Goal: Information Seeking & Learning: Learn about a topic

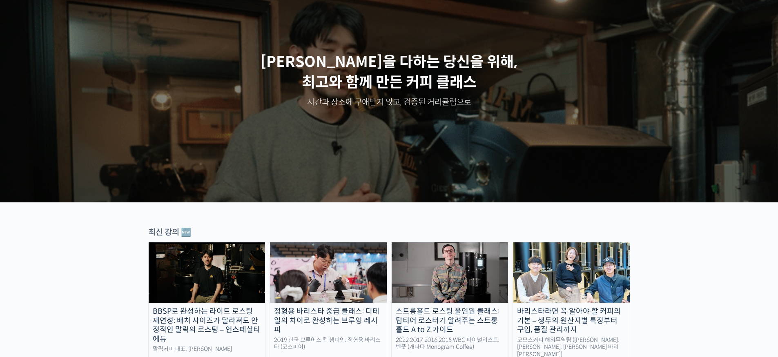
scroll to position [78, 0]
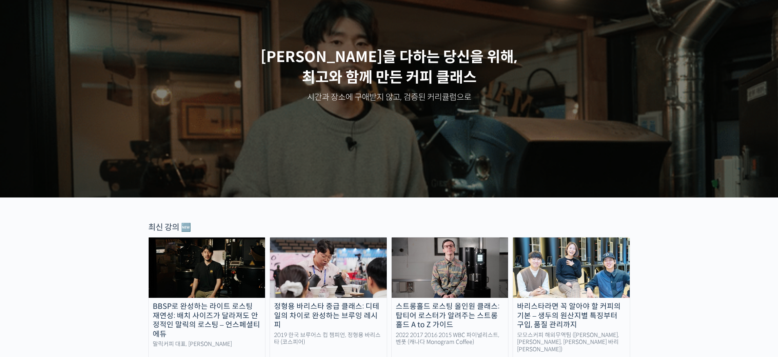
click at [232, 272] on img at bounding box center [207, 268] width 117 height 60
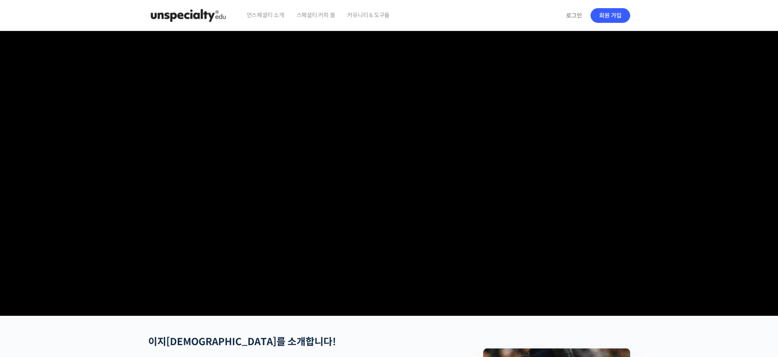
checkbox input "true"
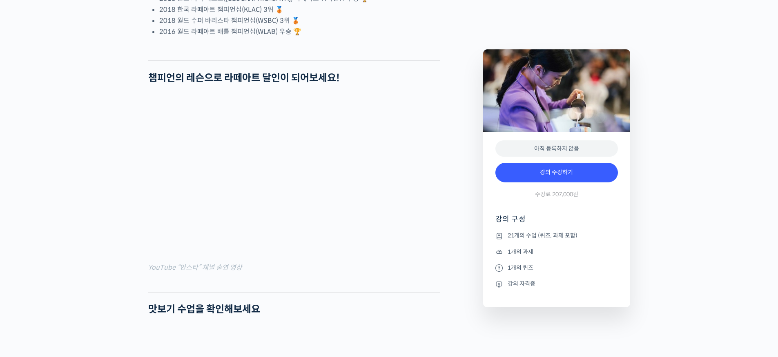
scroll to position [879, 0]
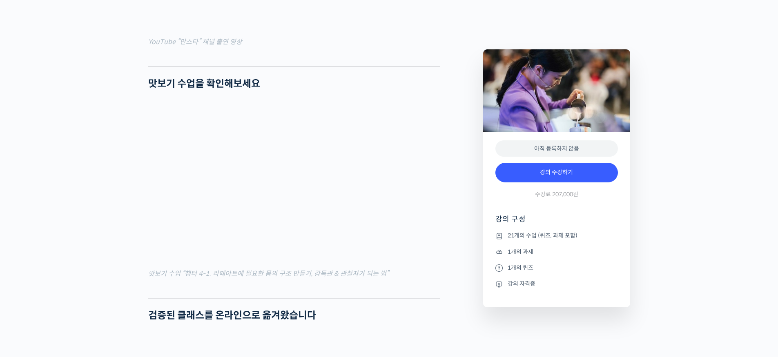
drag, startPoint x: 13, startPoint y: 216, endPoint x: 35, endPoint y: 217, distance: 22.5
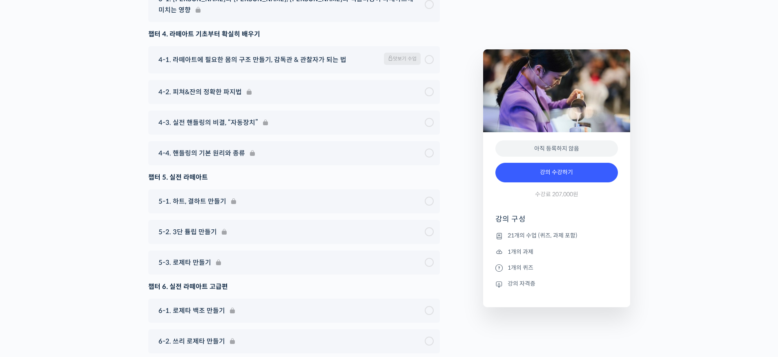
scroll to position [4715, 0]
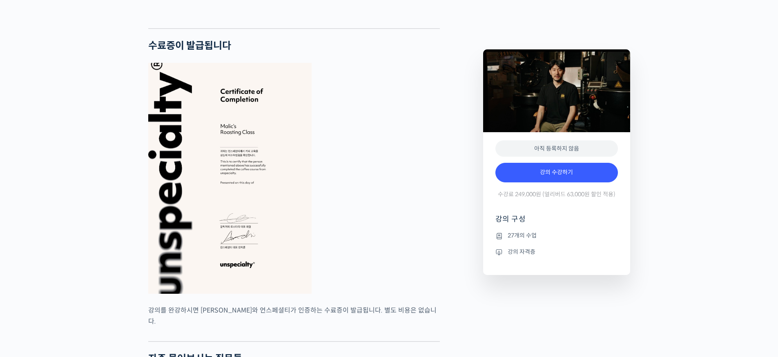
scroll to position [2013, 0]
